Goal: Communication & Community: Answer question/provide support

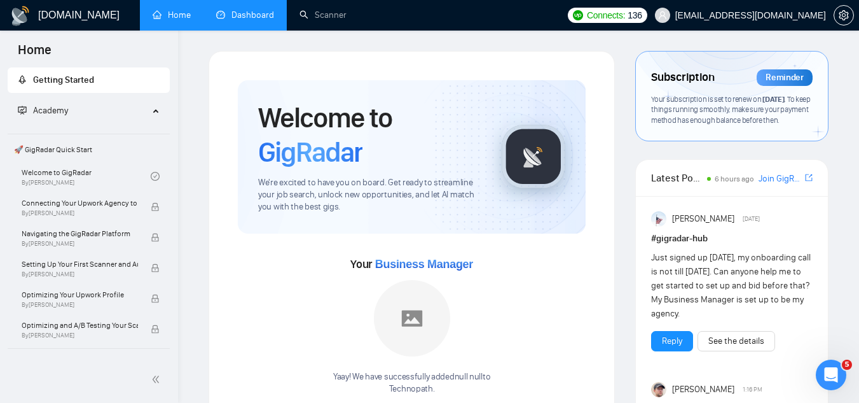
click at [246, 20] on link "Dashboard" at bounding box center [245, 15] width 58 height 11
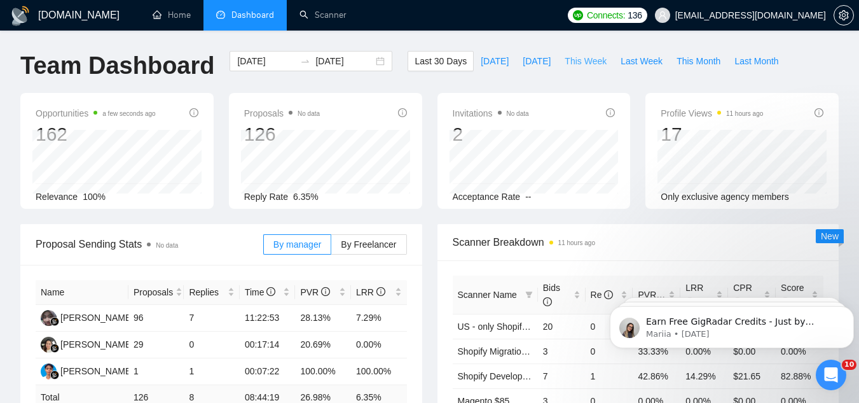
click at [565, 55] on span "This Week" at bounding box center [586, 61] width 42 height 14
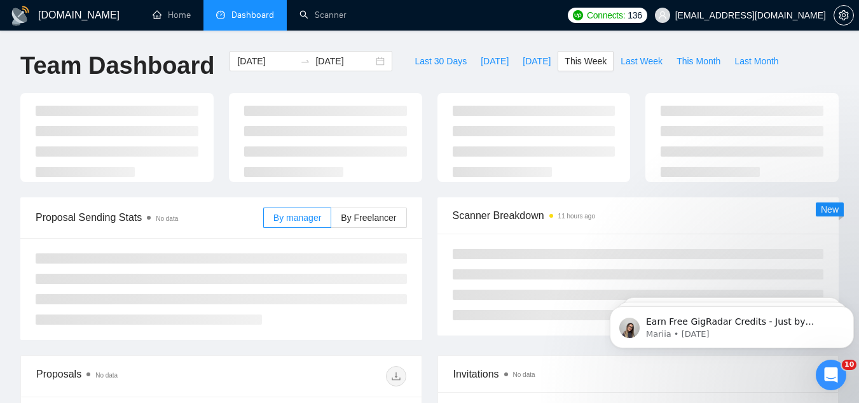
type input "[DATE]"
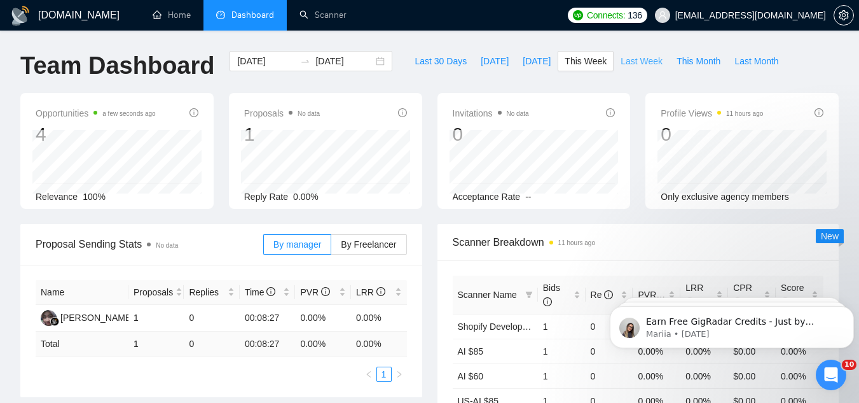
click at [621, 60] on span "Last Week" at bounding box center [642, 61] width 42 height 14
type input "[DATE]"
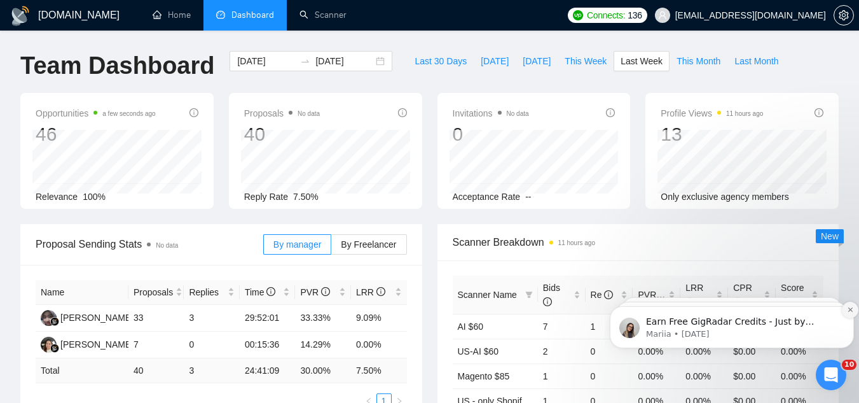
click at [845, 311] on button "Dismiss notification" at bounding box center [850, 309] width 17 height 17
click at [845, 313] on button "Dismiss notification" at bounding box center [850, 309] width 17 height 17
click at [845, 313] on button "Dismiss notification" at bounding box center [850, 309] width 13 height 13
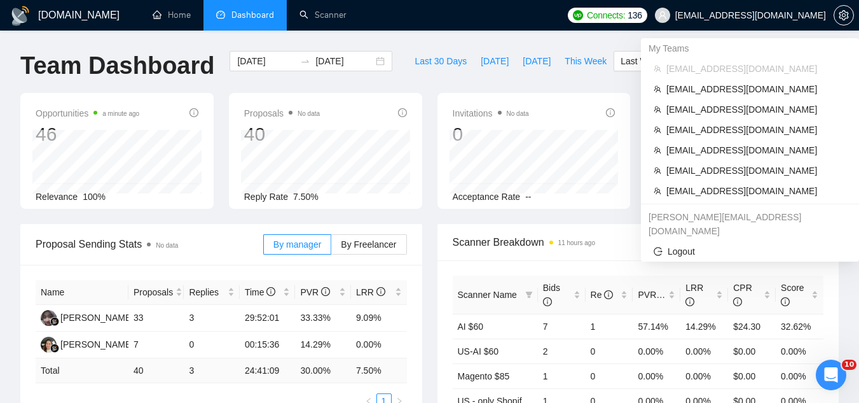
click at [782, 15] on span "[EMAIL_ADDRESS][DOMAIN_NAME]" at bounding box center [750, 15] width 151 height 0
click at [742, 193] on span "[EMAIL_ADDRESS][DOMAIN_NAME]" at bounding box center [757, 191] width 180 height 14
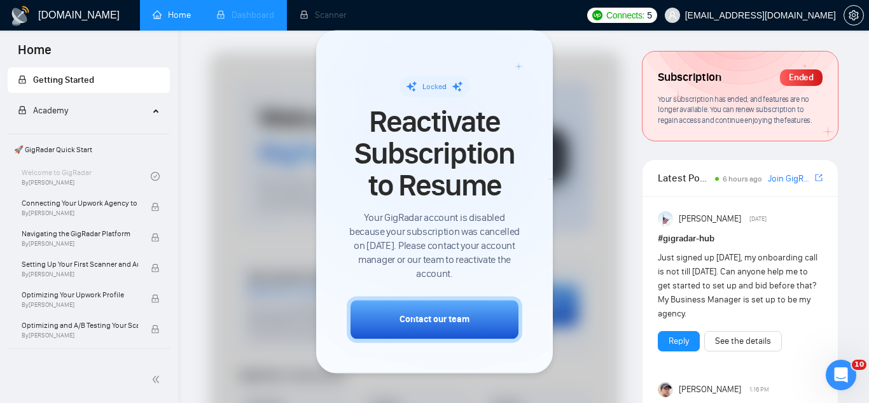
click at [254, 16] on li "Dashboard" at bounding box center [245, 15] width 83 height 31
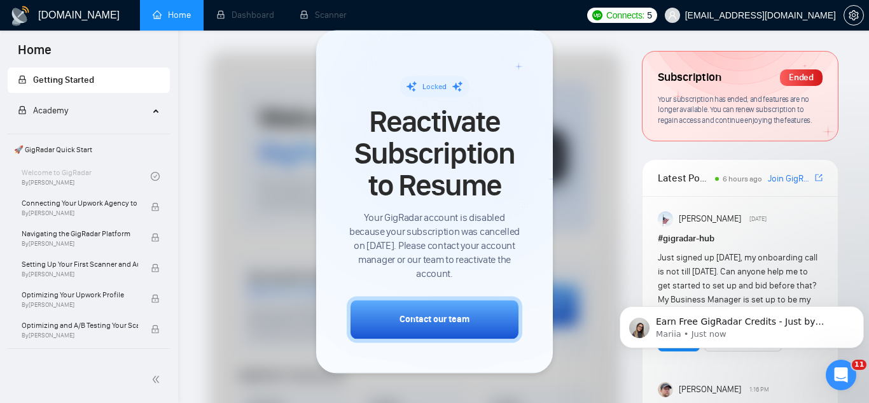
click at [726, 113] on span "Your subscription has ended, and features are no longer available. You can rene…" at bounding box center [735, 109] width 154 height 31
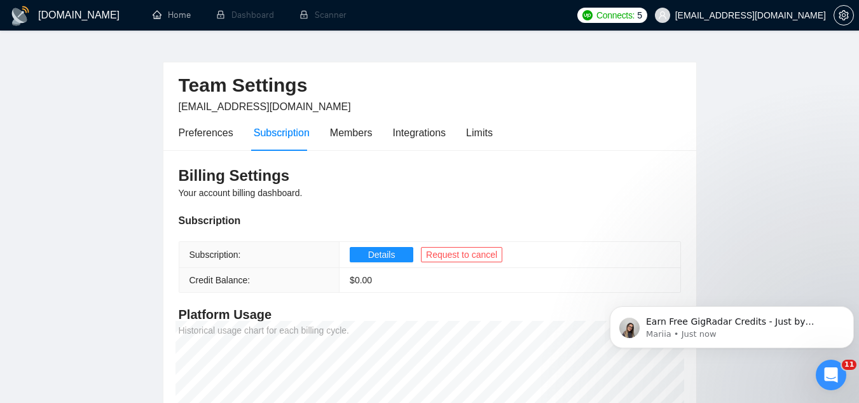
scroll to position [6, 0]
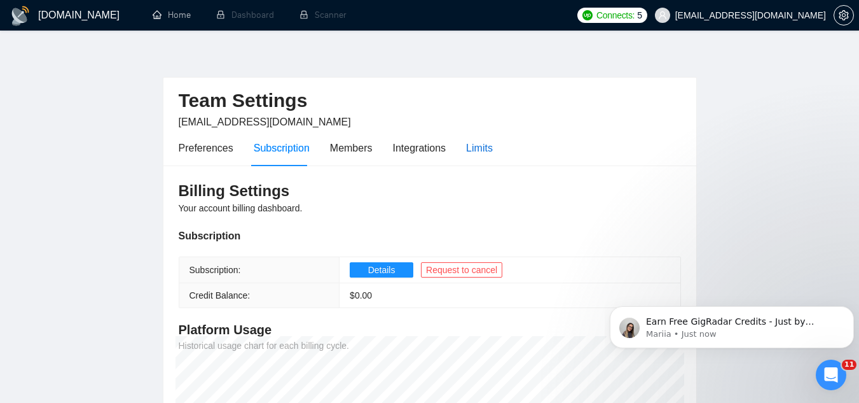
click at [490, 149] on div "Limits" at bounding box center [479, 148] width 27 height 16
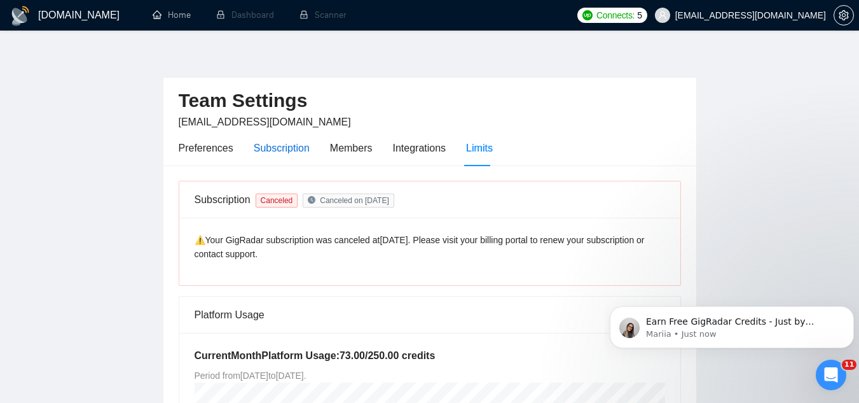
click at [297, 154] on div "Subscription" at bounding box center [282, 148] width 56 height 16
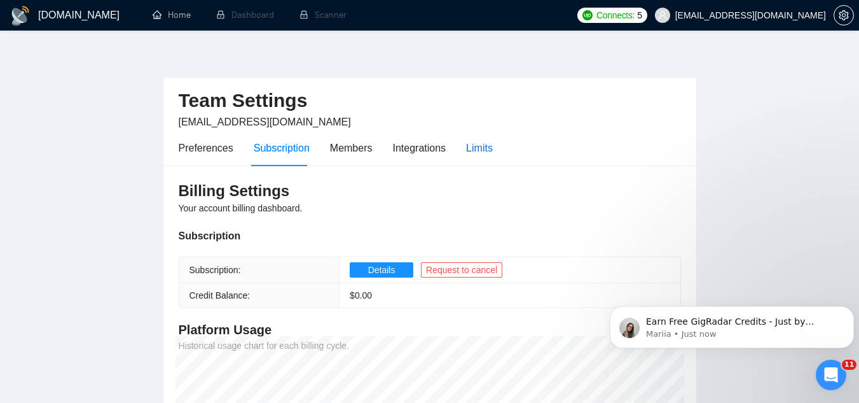
click at [466, 150] on div "Limits" at bounding box center [479, 148] width 27 height 16
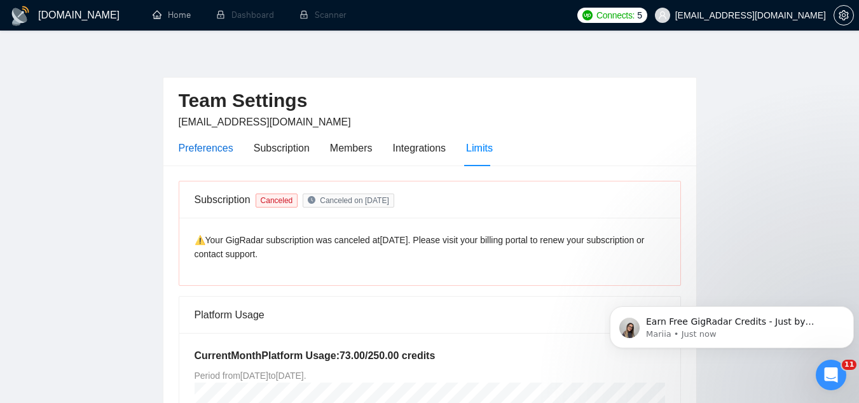
click at [223, 153] on div "Preferences" at bounding box center [206, 148] width 55 height 16
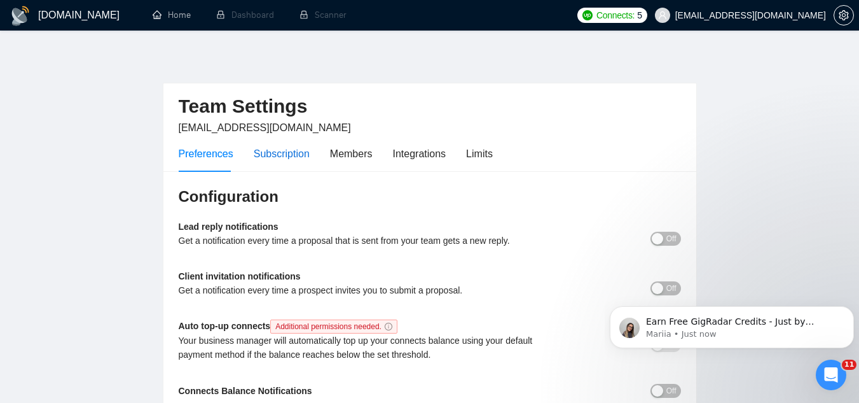
click at [301, 156] on div "Subscription" at bounding box center [282, 154] width 56 height 16
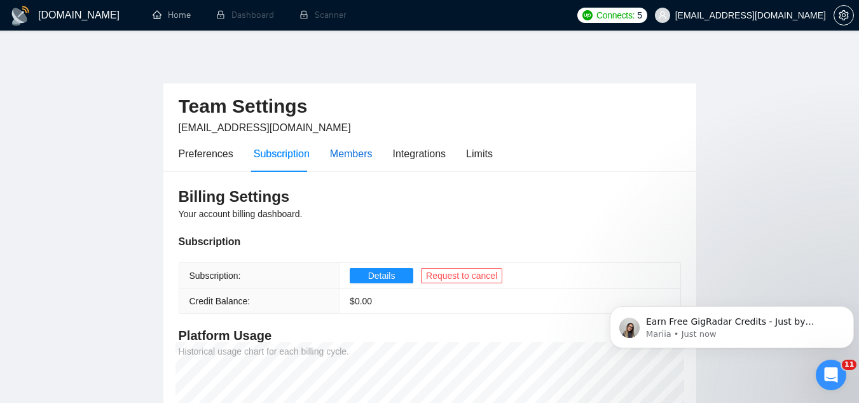
click at [337, 151] on div "Members" at bounding box center [351, 154] width 43 height 16
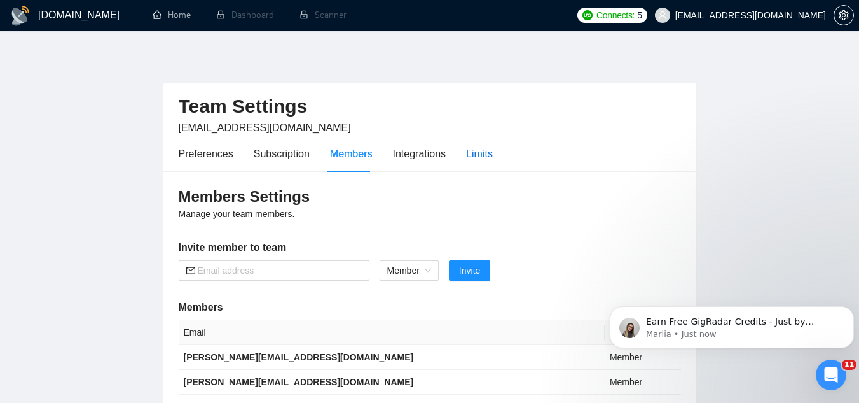
click at [474, 158] on div "Limits" at bounding box center [479, 154] width 27 height 16
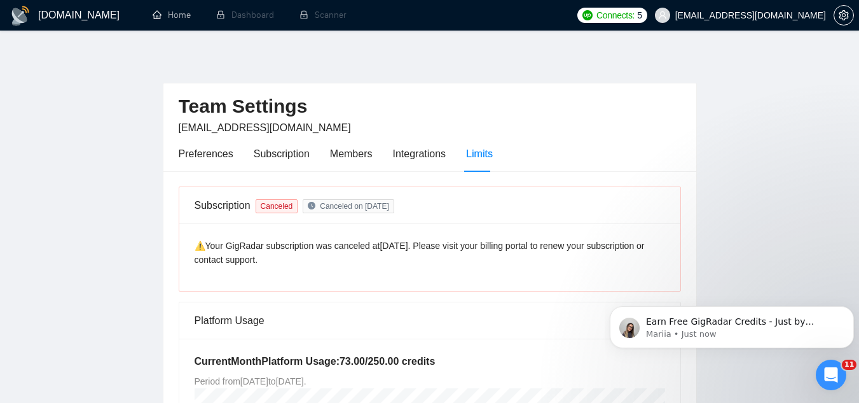
click at [370, 205] on span "Canceled on [DATE]" at bounding box center [354, 206] width 69 height 9
click at [209, 153] on div "Preferences" at bounding box center [206, 154] width 55 height 16
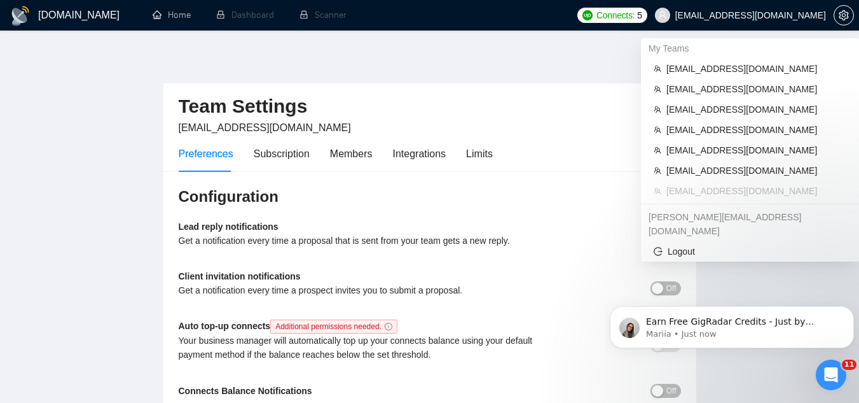
click at [750, 15] on span "[EMAIL_ADDRESS][DOMAIN_NAME]" at bounding box center [750, 15] width 151 height 0
copy div "[EMAIL_ADDRESS][DOMAIN_NAME]"
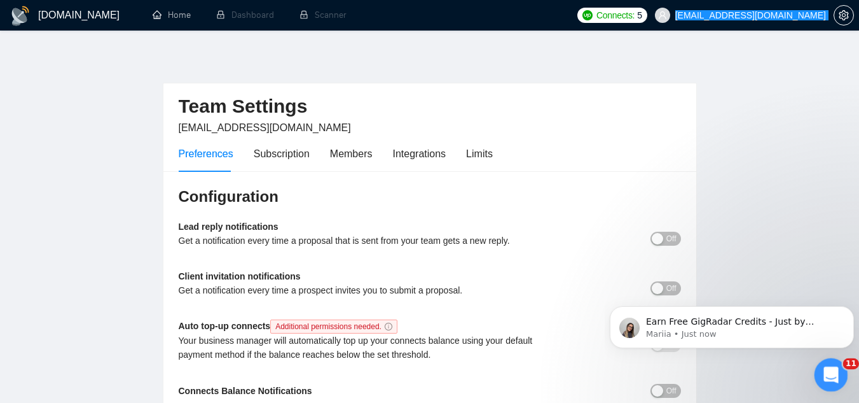
click at [833, 378] on icon "Open Intercom Messenger" at bounding box center [829, 373] width 21 height 21
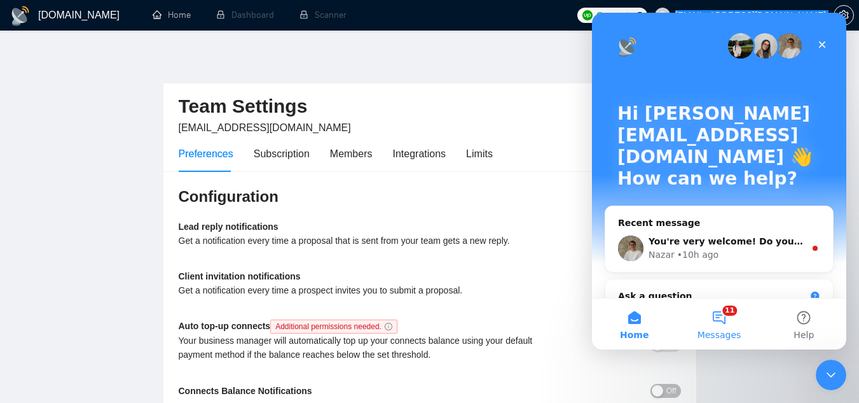
click at [714, 319] on button "11 Messages" at bounding box center [719, 323] width 85 height 51
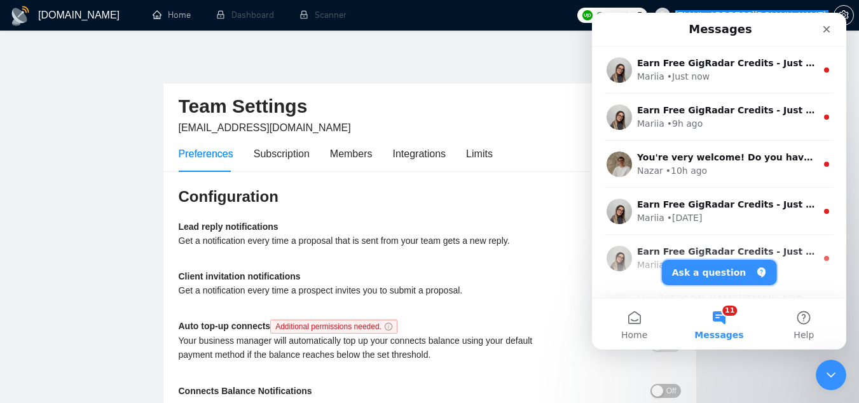
click at [700, 276] on button "Ask a question" at bounding box center [719, 272] width 115 height 25
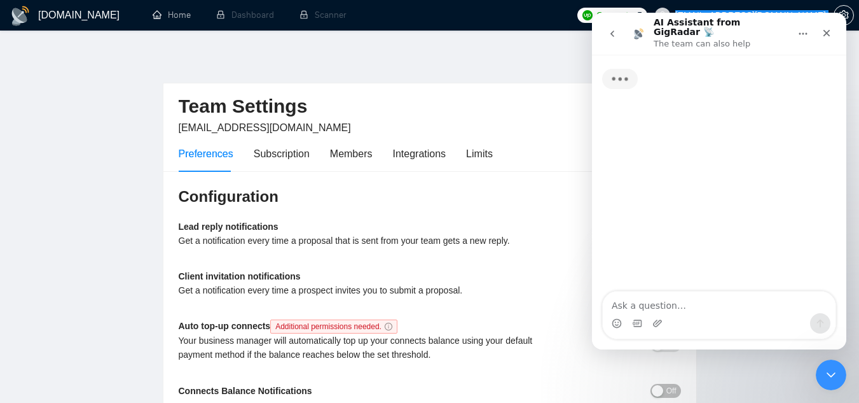
click at [691, 305] on textarea "Ask a question…" at bounding box center [719, 302] width 233 height 22
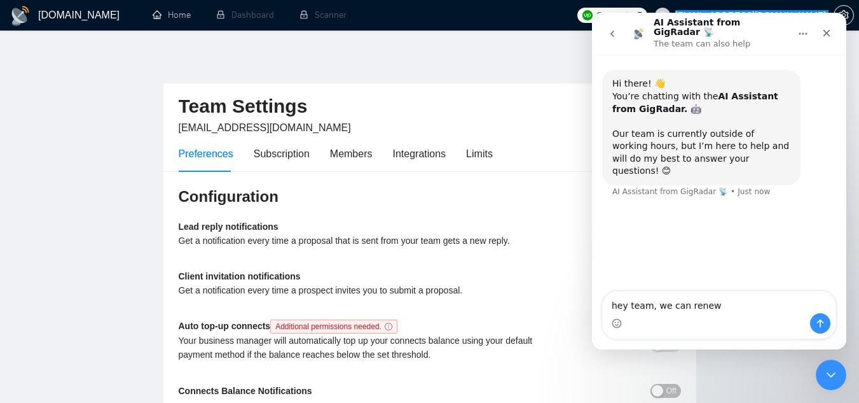
type textarea "hey team, we can renew [EMAIL_ADDRESS][DOMAIN_NAME]"
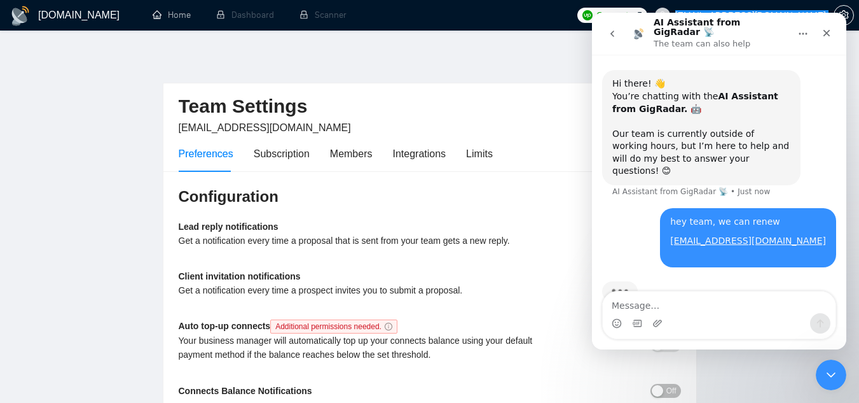
scroll to position [11, 0]
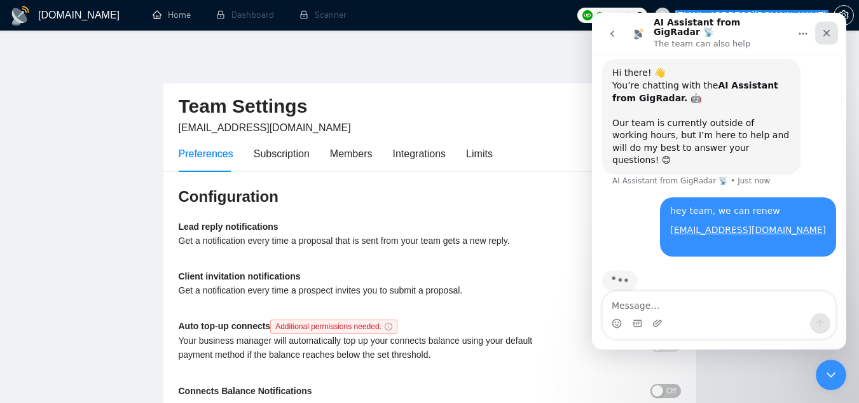
click at [832, 29] on div "Close" at bounding box center [826, 33] width 23 height 23
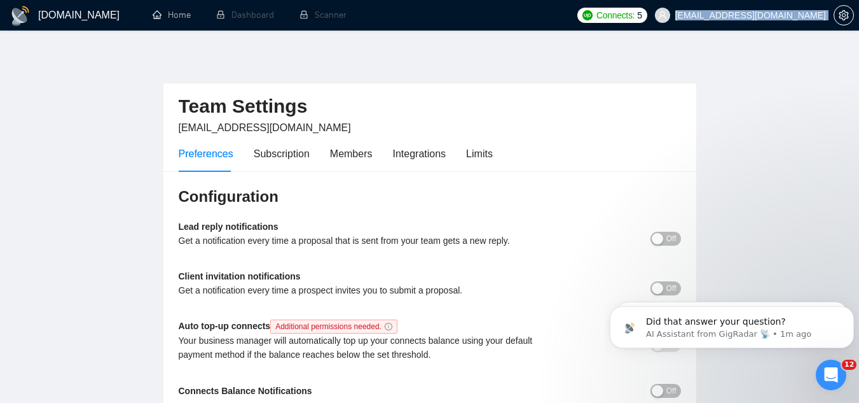
scroll to position [155, 0]
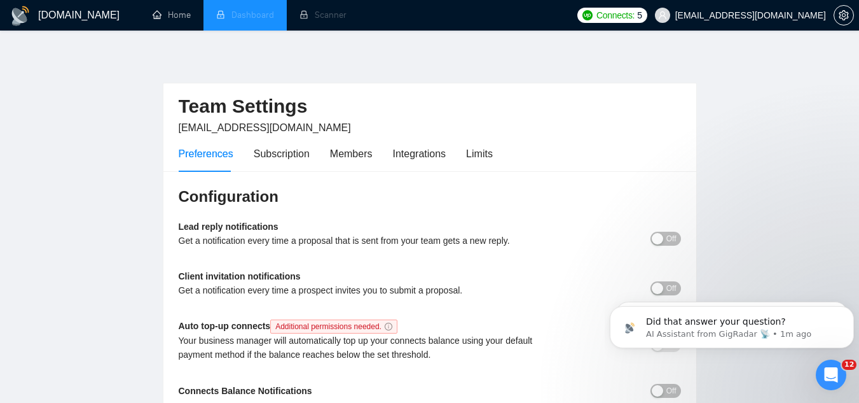
click at [265, 16] on li "Dashboard" at bounding box center [245, 15] width 83 height 31
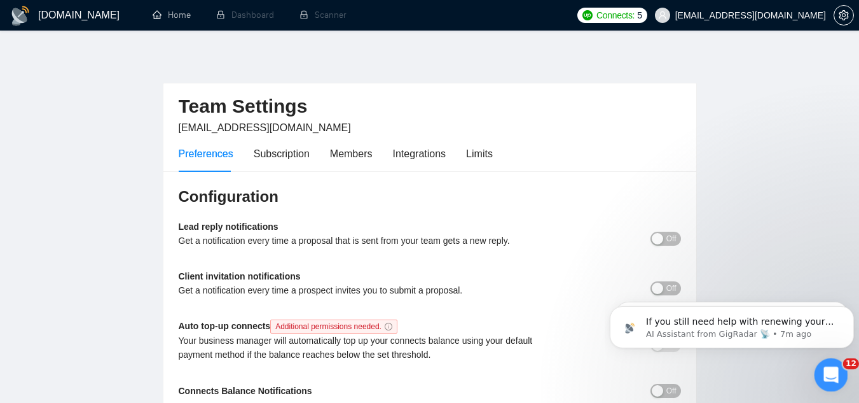
click at [838, 378] on div "Open Intercom Messenger" at bounding box center [829, 373] width 42 height 42
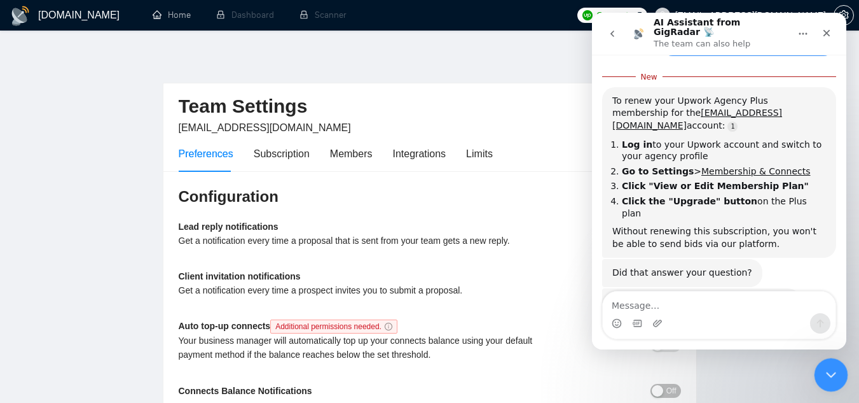
scroll to position [203, 0]
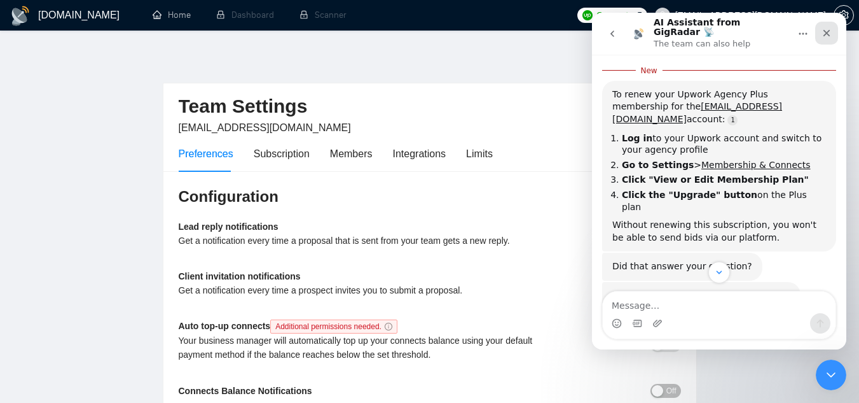
click at [831, 28] on icon "Close" at bounding box center [827, 33] width 10 height 10
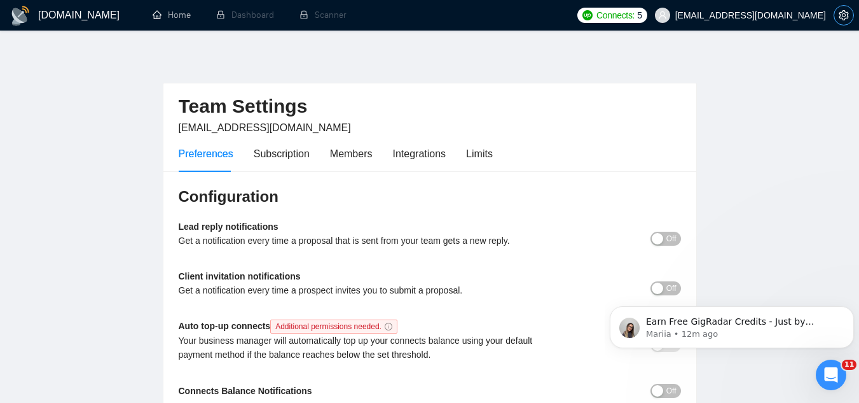
scroll to position [0, 0]
click at [839, 14] on icon "setting" at bounding box center [844, 15] width 10 height 10
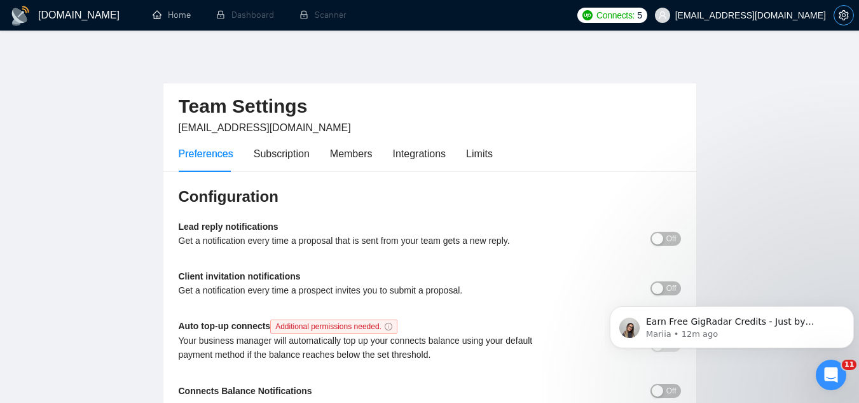
click at [842, 13] on icon "setting" at bounding box center [844, 15] width 10 height 10
click at [842, 17] on icon "setting" at bounding box center [844, 15] width 10 height 10
click at [843, 18] on icon "setting" at bounding box center [844, 15] width 10 height 10
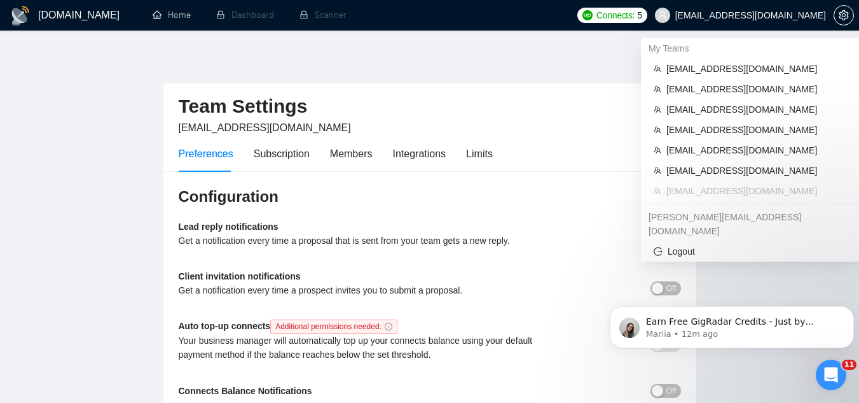
click at [753, 15] on span "[EMAIL_ADDRESS][DOMAIN_NAME]" at bounding box center [750, 15] width 151 height 0
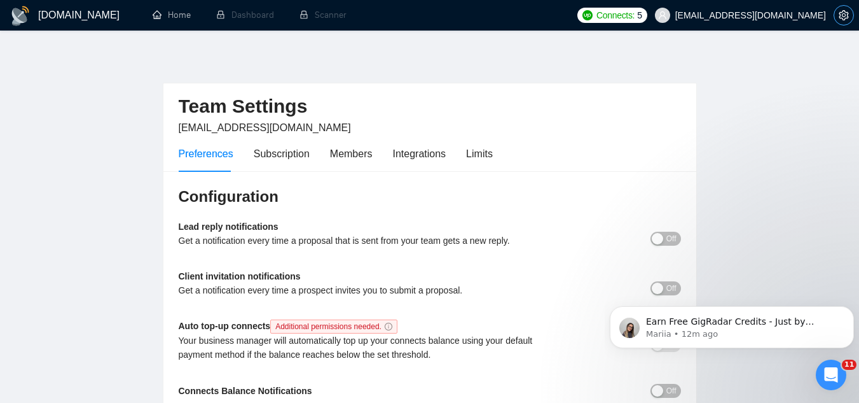
click at [845, 19] on icon "setting" at bounding box center [844, 15] width 10 height 10
click at [352, 155] on div "Members" at bounding box center [351, 154] width 43 height 16
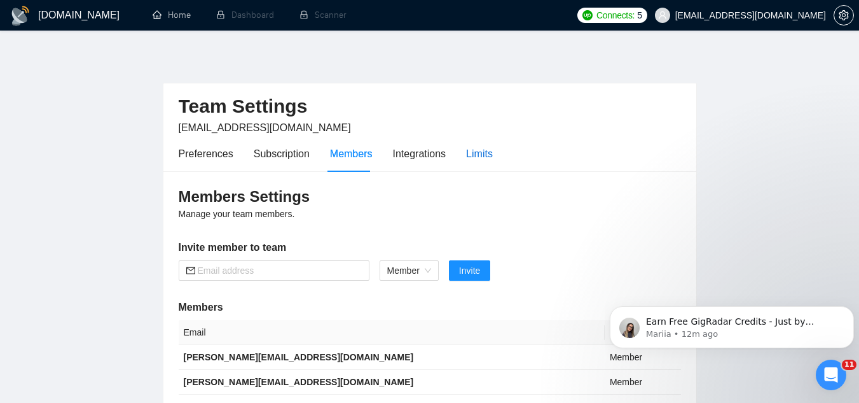
click at [482, 158] on div "Limits" at bounding box center [479, 154] width 27 height 16
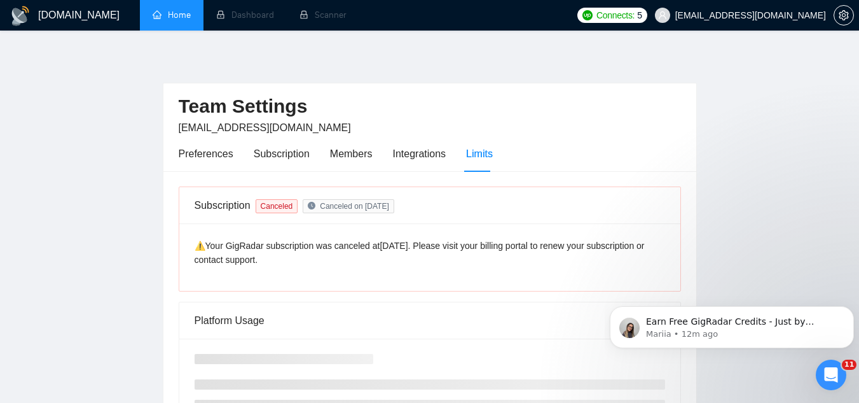
click at [179, 20] on link "Home" at bounding box center [172, 15] width 38 height 11
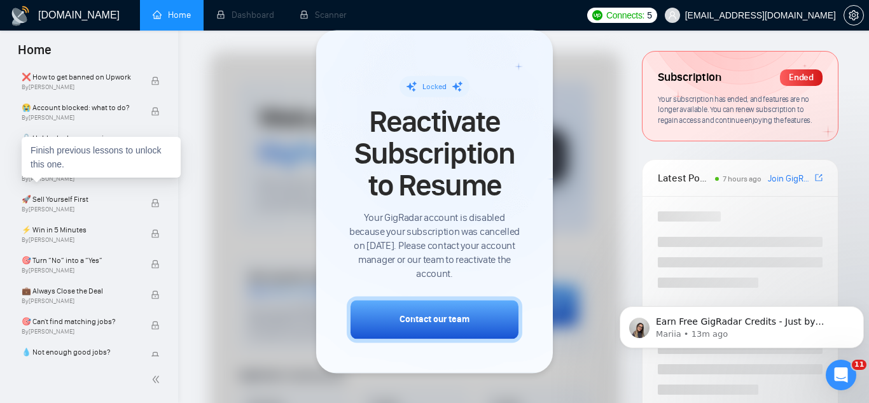
scroll to position [636, 0]
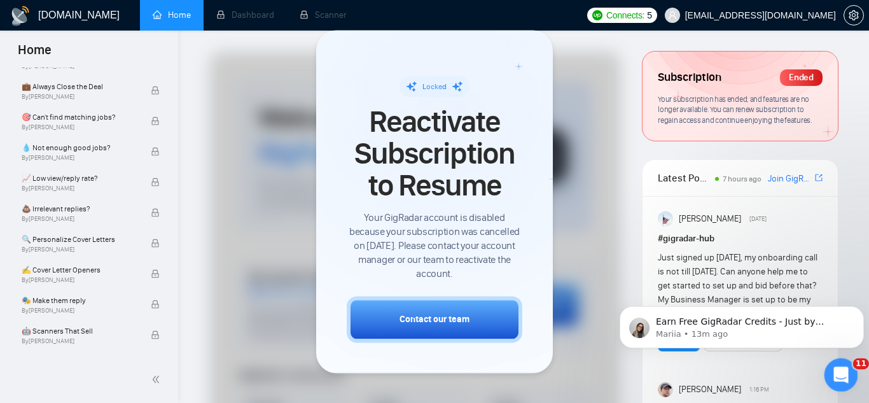
click at [849, 381] on div "Open Intercom Messenger" at bounding box center [839, 373] width 42 height 42
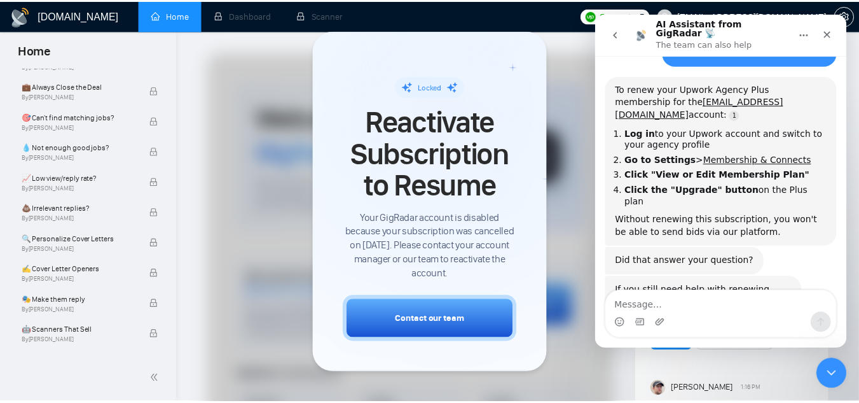
scroll to position [170, 0]
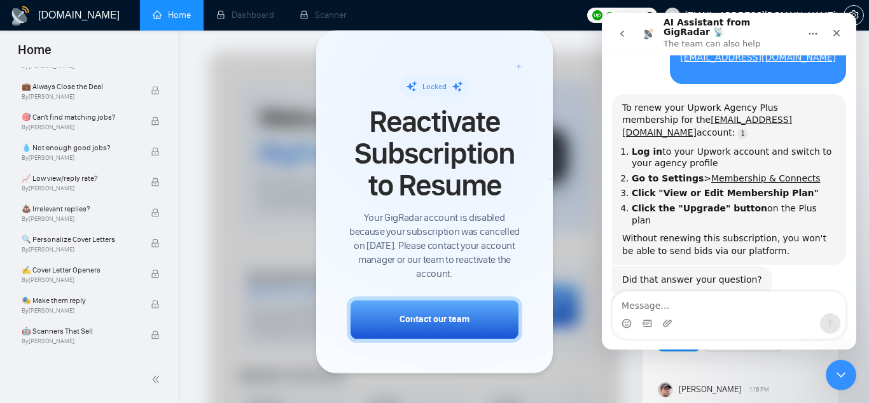
click at [859, 17] on span "setting" at bounding box center [853, 15] width 19 height 10
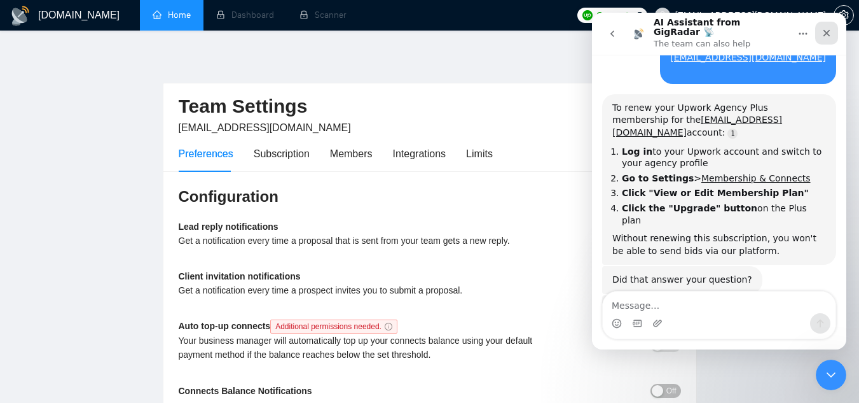
click at [827, 28] on icon "Close" at bounding box center [827, 33] width 10 height 10
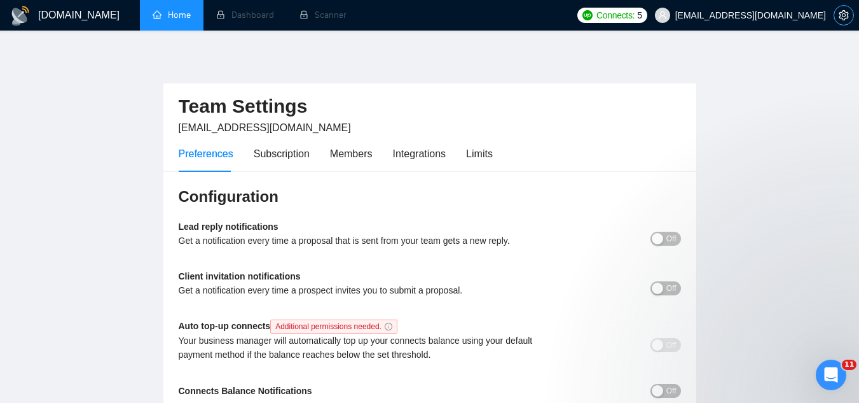
click at [843, 18] on icon "setting" at bounding box center [844, 15] width 10 height 10
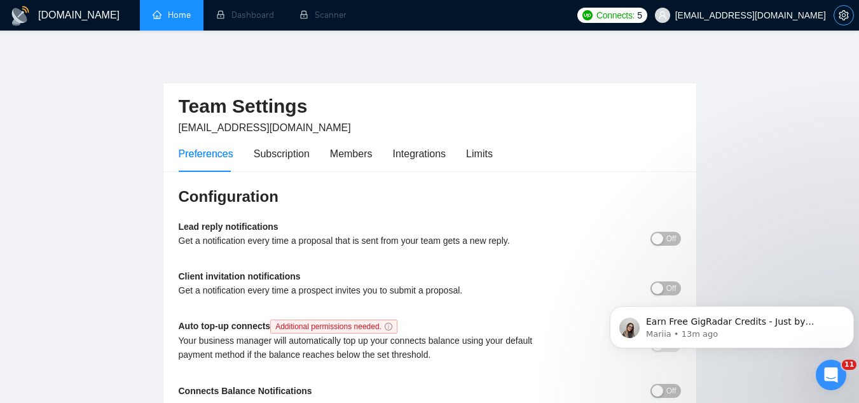
click at [841, 18] on icon "setting" at bounding box center [844, 15] width 10 height 10
click at [839, 12] on icon "setting" at bounding box center [844, 15] width 10 height 10
click at [845, 11] on icon "setting" at bounding box center [844, 15] width 10 height 10
click at [273, 155] on div "Subscription" at bounding box center [282, 154] width 56 height 16
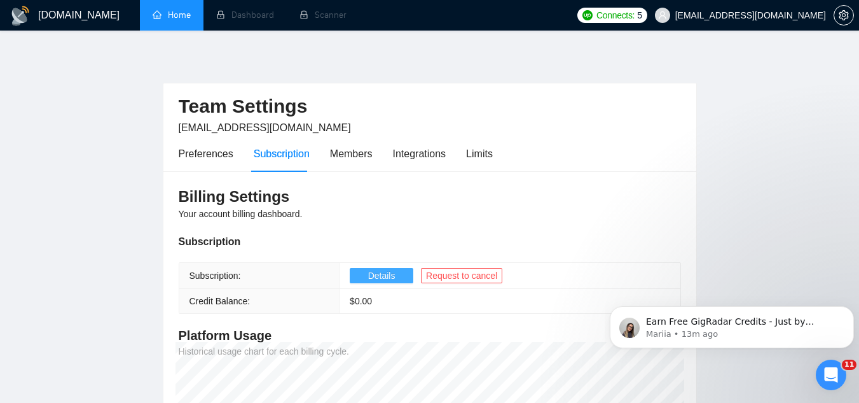
click at [378, 273] on span "Details" at bounding box center [381, 275] width 27 height 14
click at [848, 310] on icon "Dismiss notification" at bounding box center [850, 309] width 7 height 7
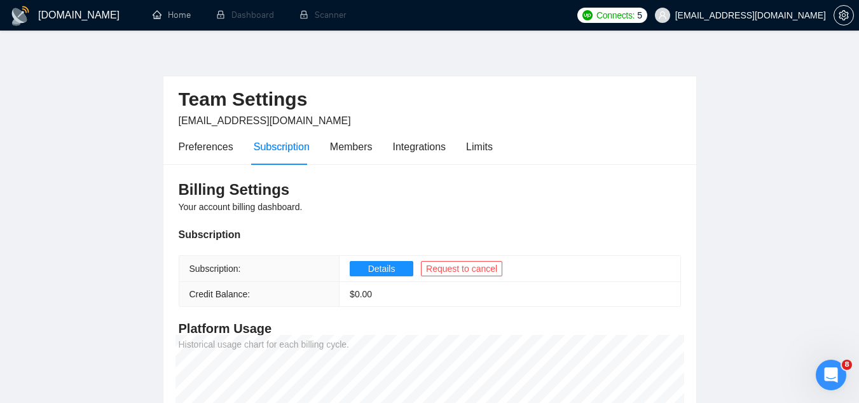
scroll to position [6, 0]
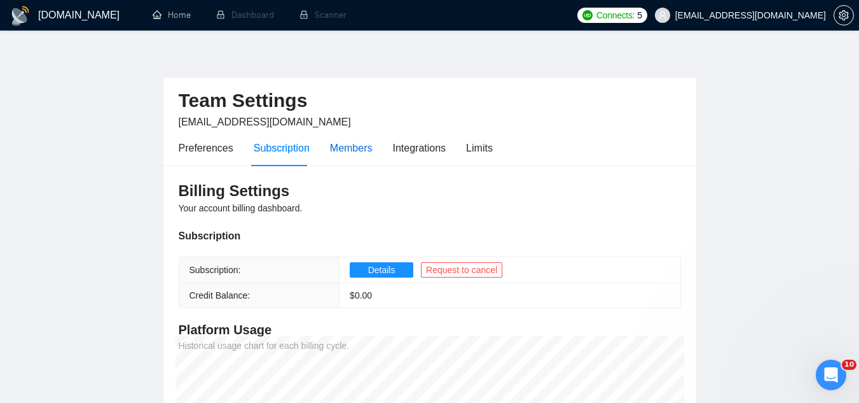
click at [336, 146] on div "Members" at bounding box center [351, 148] width 43 height 16
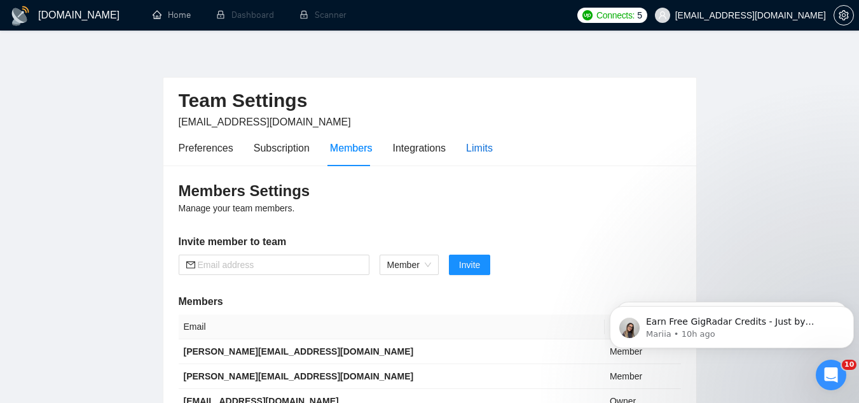
click at [484, 148] on div "Limits" at bounding box center [479, 148] width 27 height 16
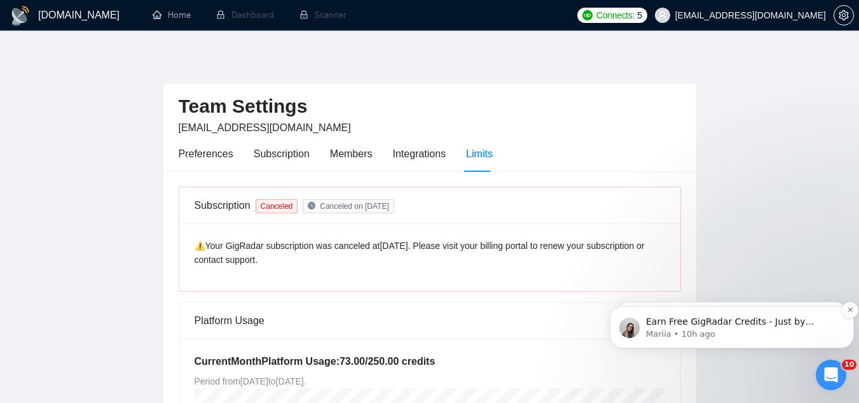
click at [726, 323] on p "Earn Free GigRadar Credits - Just by Sharing Your Story! 💬 Want more credits fo…" at bounding box center [742, 321] width 192 height 13
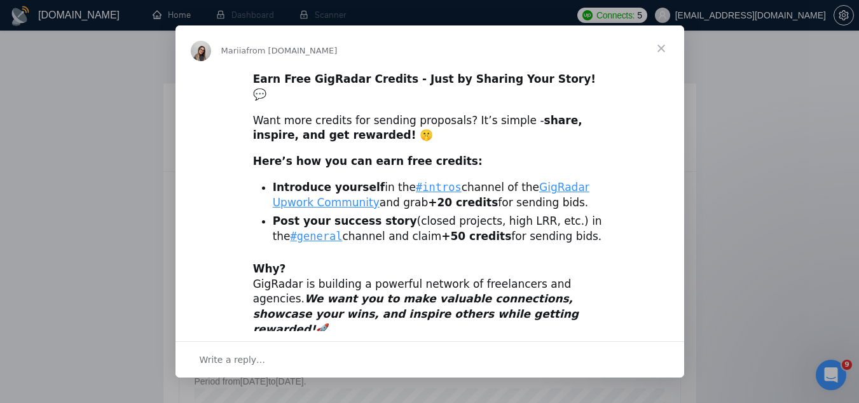
click at [834, 373] on div "Intercom messenger" at bounding box center [429, 201] width 859 height 403
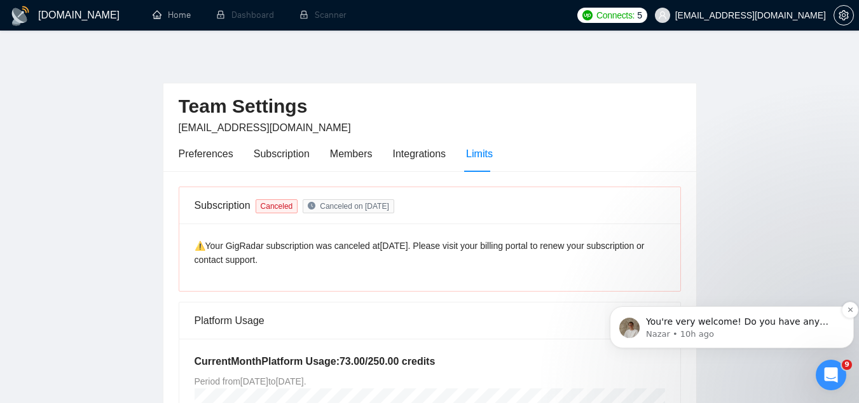
click at [765, 315] on p "You're very welcome! Do you have any other questions we can help with? 😊" at bounding box center [742, 321] width 192 height 13
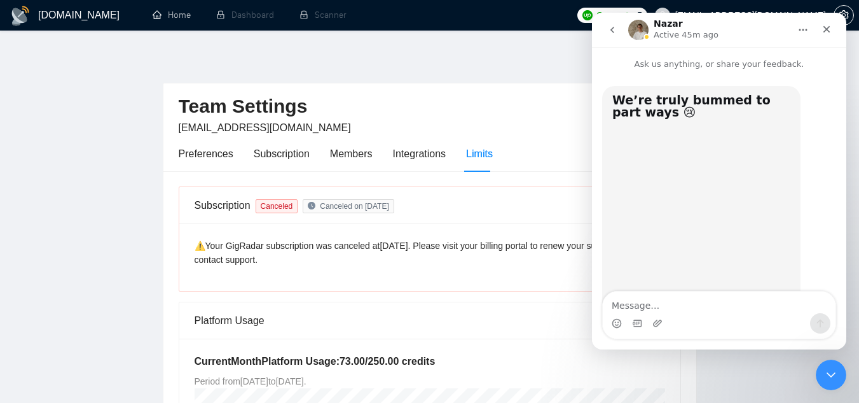
scroll to position [38, 0]
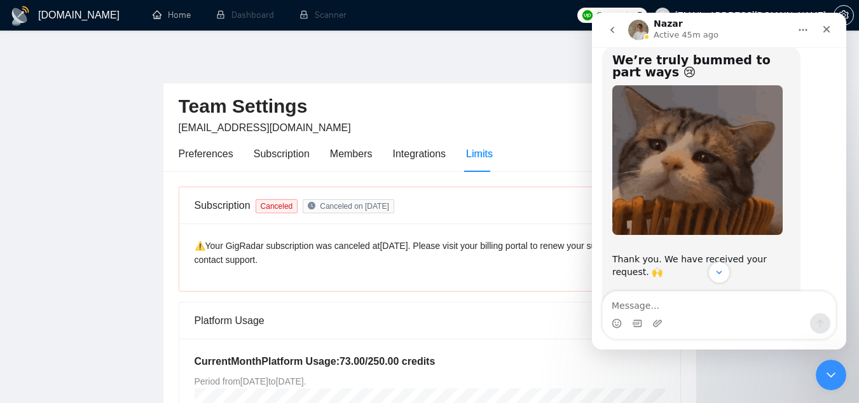
click at [611, 25] on icon "go back" at bounding box center [612, 30] width 10 height 10
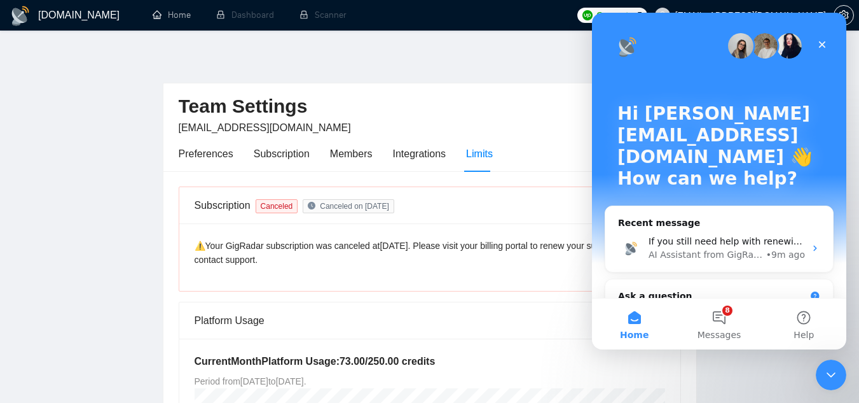
scroll to position [0, 0]
click at [721, 319] on button "8 Messages" at bounding box center [719, 323] width 85 height 51
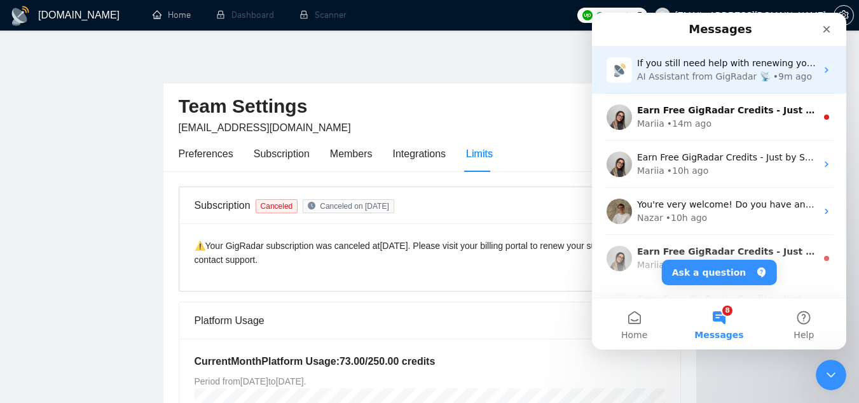
click at [678, 76] on div "AI Assistant from GigRadar 📡" at bounding box center [704, 76] width 134 height 13
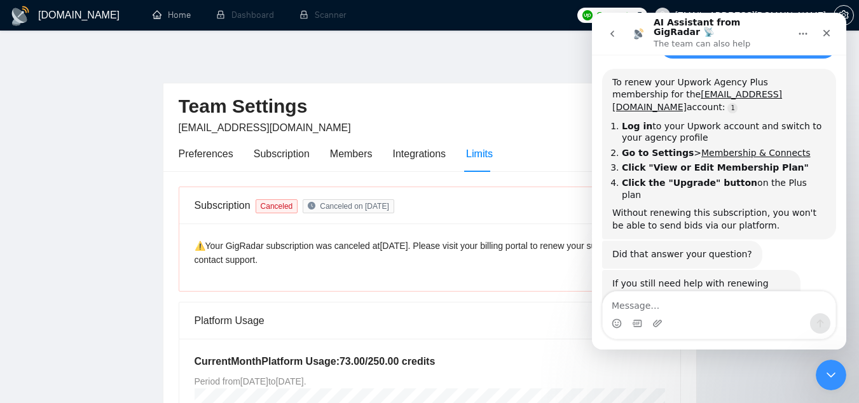
scroll to position [234, 0]
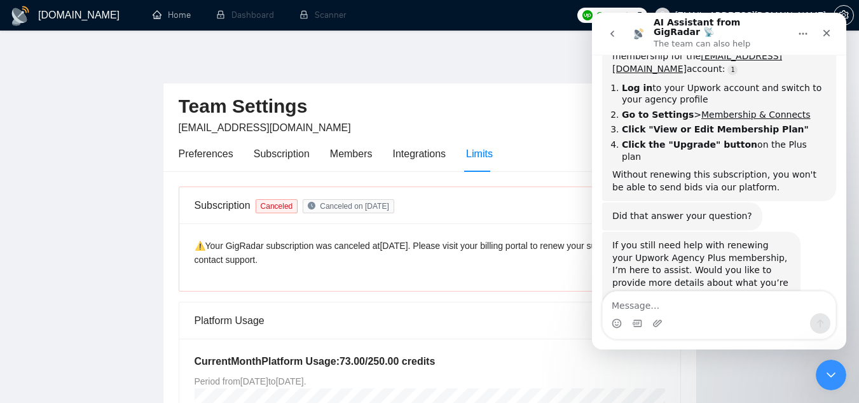
click at [709, 304] on textarea "Message…" at bounding box center [719, 302] width 233 height 22
type textarea "sorry i didn't find it"
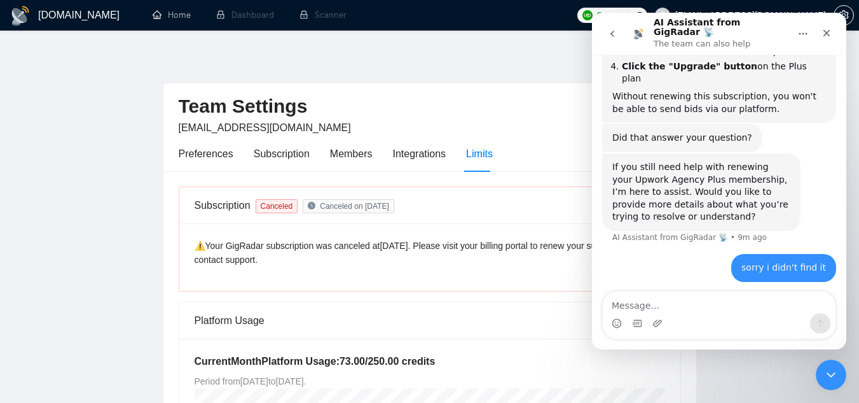
scroll to position [314, 0]
